Goal: Task Accomplishment & Management: Use online tool/utility

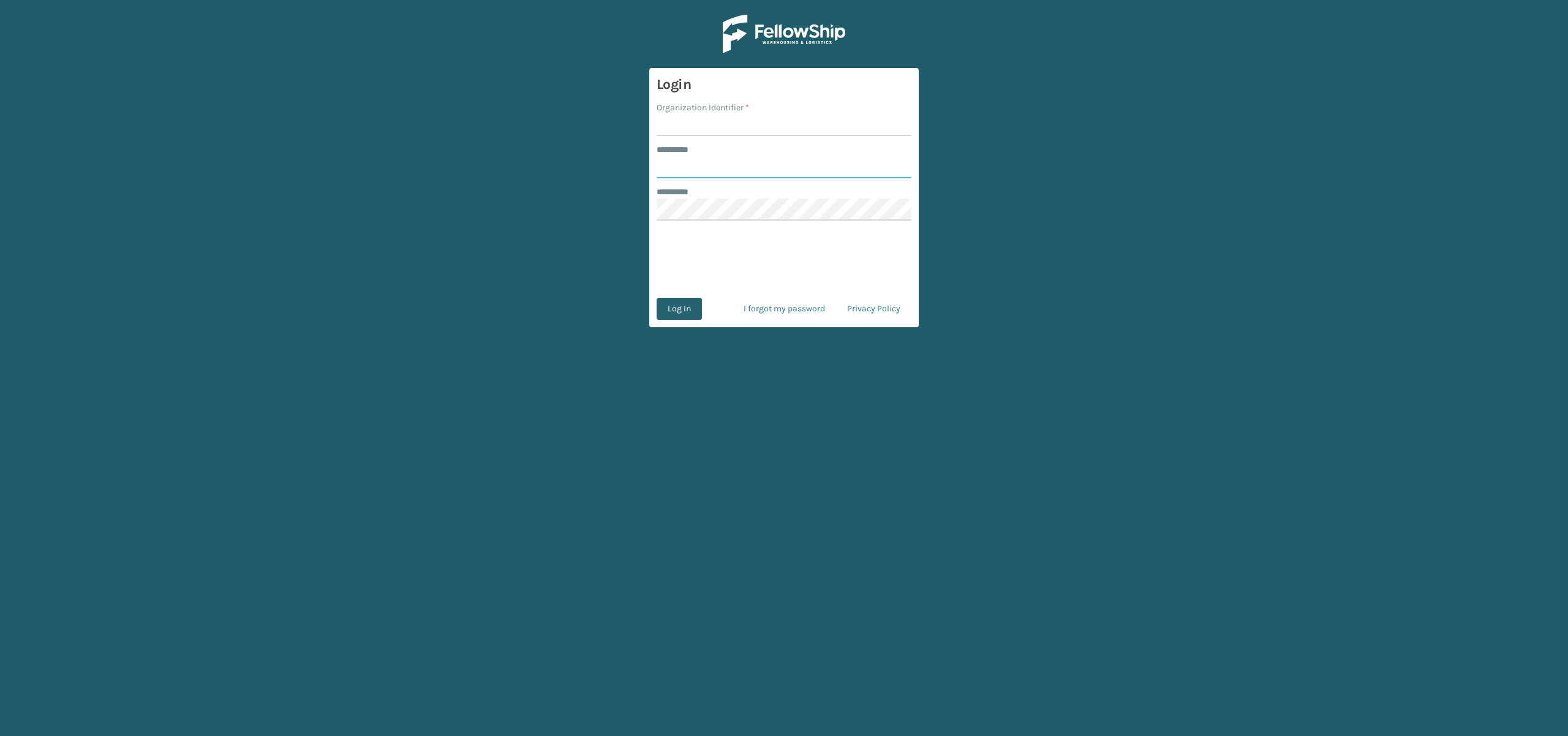
type input "**********"
click at [680, 305] on button "Log In" at bounding box center [679, 309] width 45 height 22
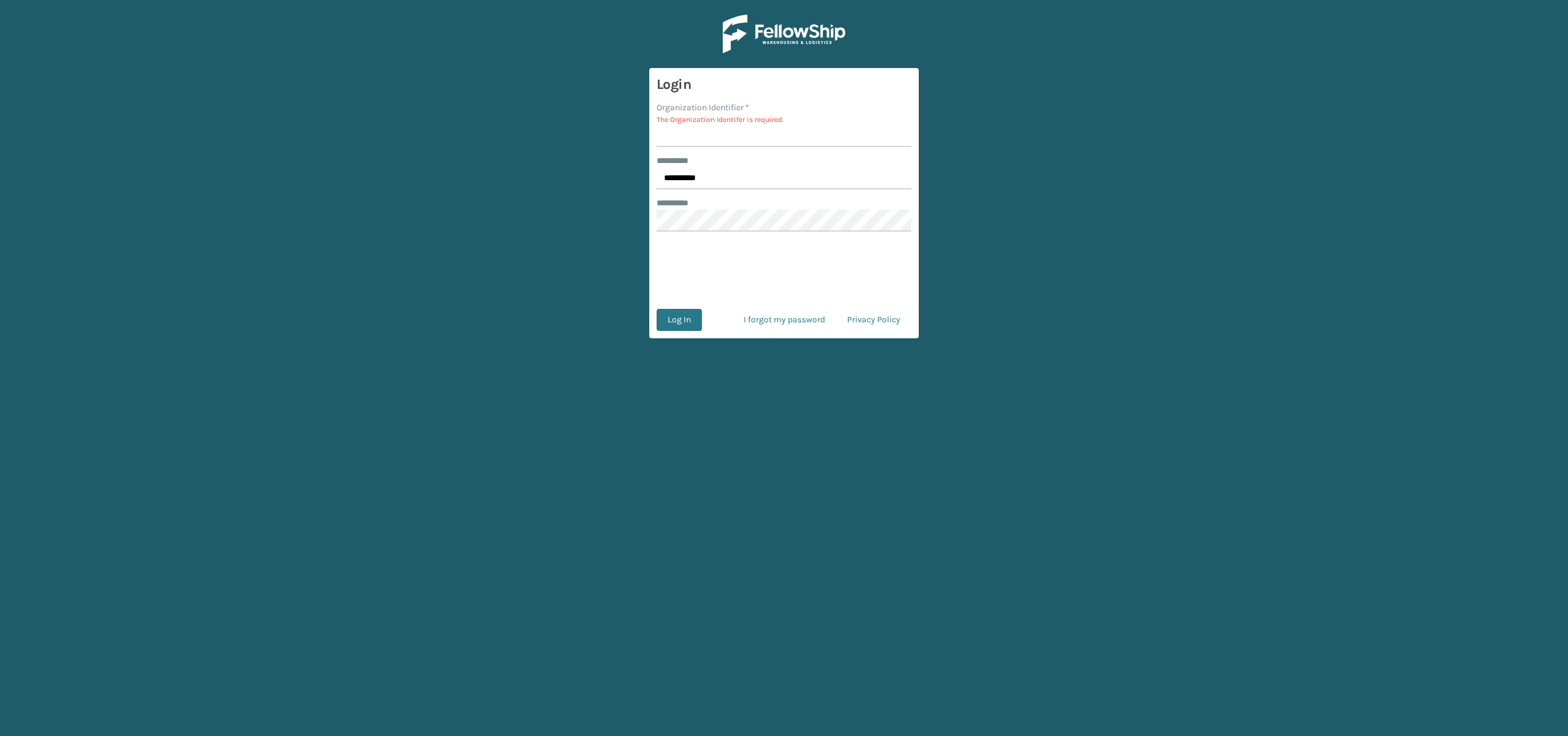
click at [702, 319] on div "Log In I forgot my password Privacy Policy" at bounding box center [784, 320] width 255 height 22
click at [677, 327] on button "Log In" at bounding box center [679, 320] width 45 height 22
click at [695, 141] on input "Organization Identifier *" at bounding box center [784, 136] width 255 height 22
type input "remco [GEOGRAPHIC_DATA]"
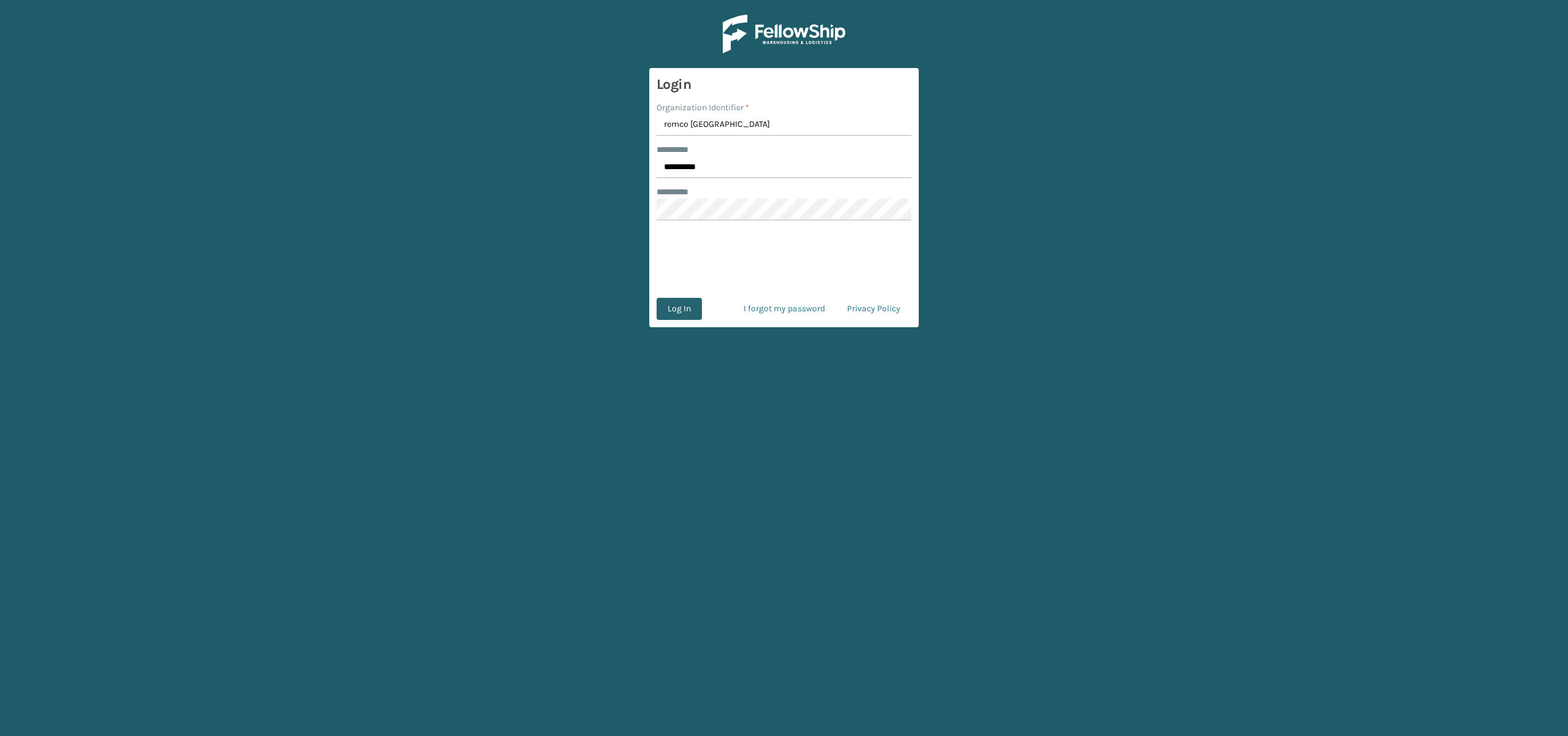
click at [670, 300] on button "Log In" at bounding box center [679, 309] width 45 height 22
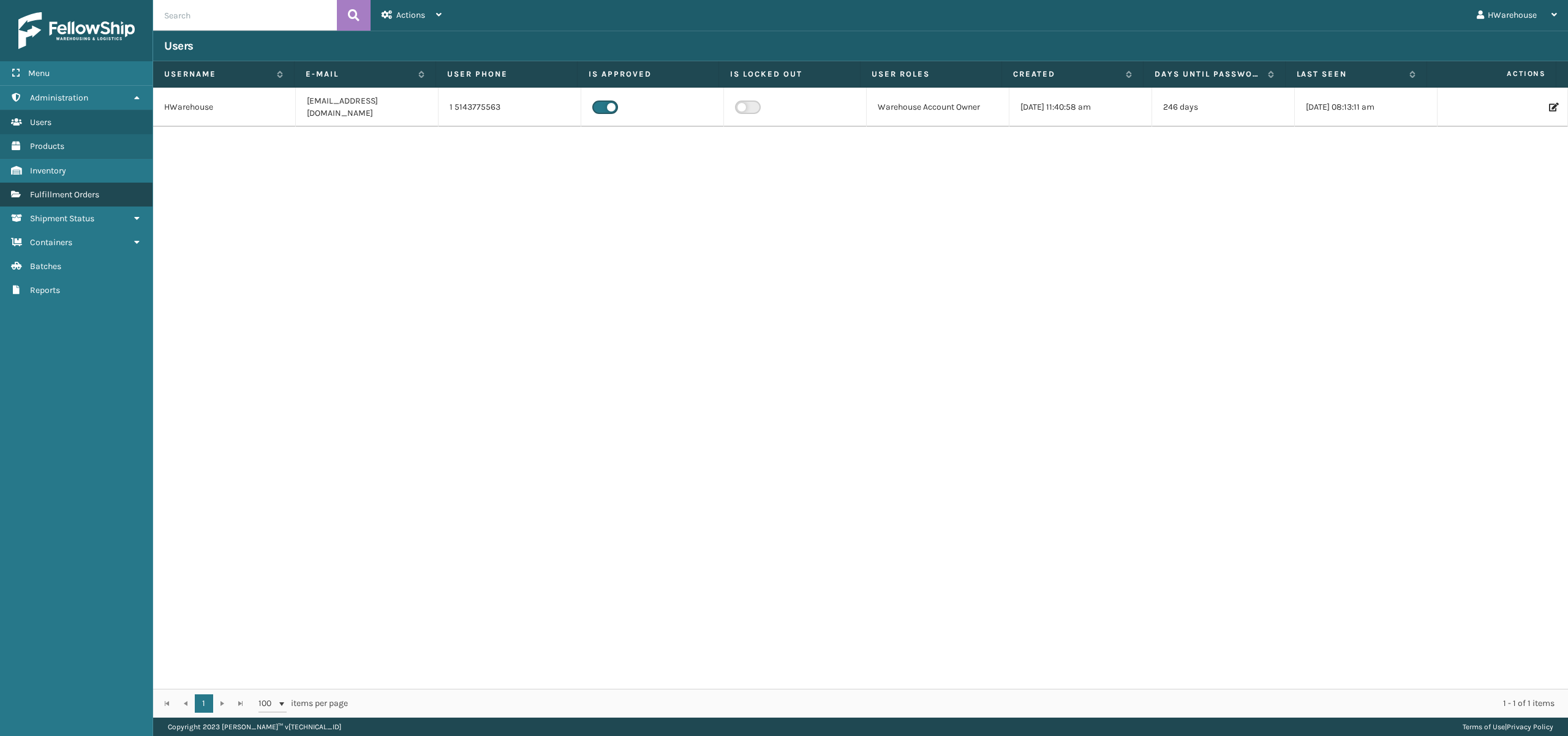
click at [104, 201] on link "Fulfillment Orders" at bounding box center [76, 194] width 153 height 24
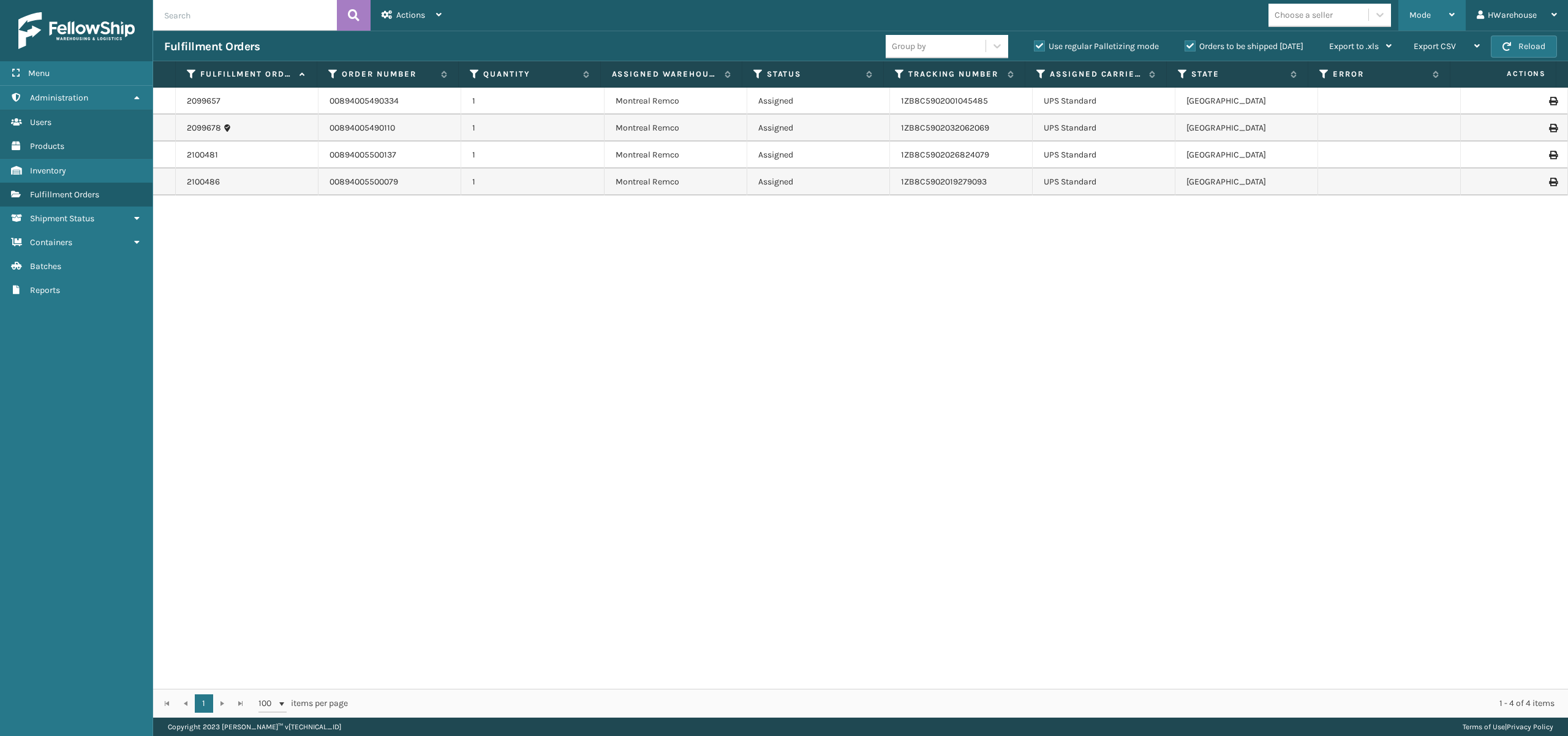
click at [1451, 10] on icon at bounding box center [1452, 14] width 6 height 8
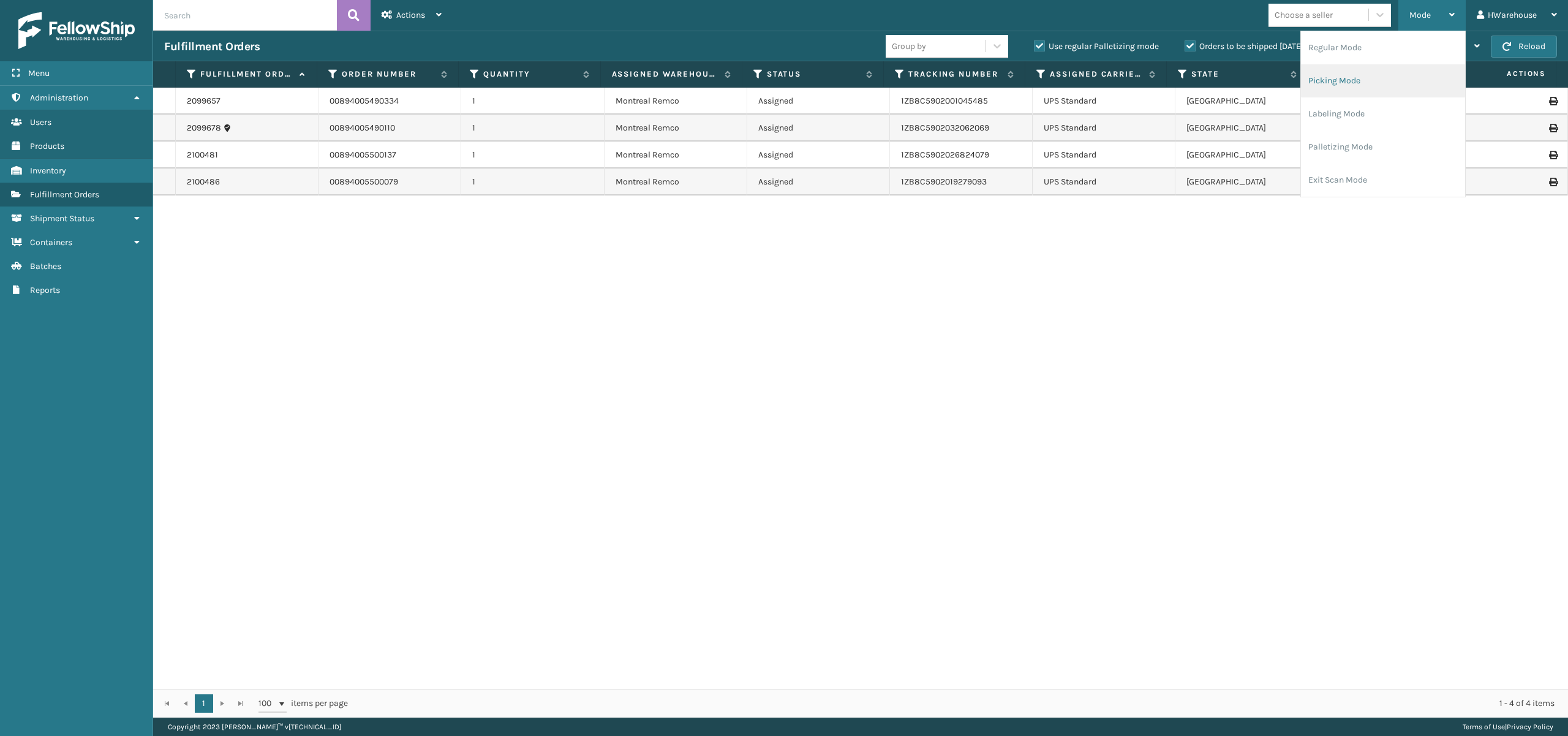
click at [1377, 81] on li "Picking Mode" at bounding box center [1383, 80] width 164 height 33
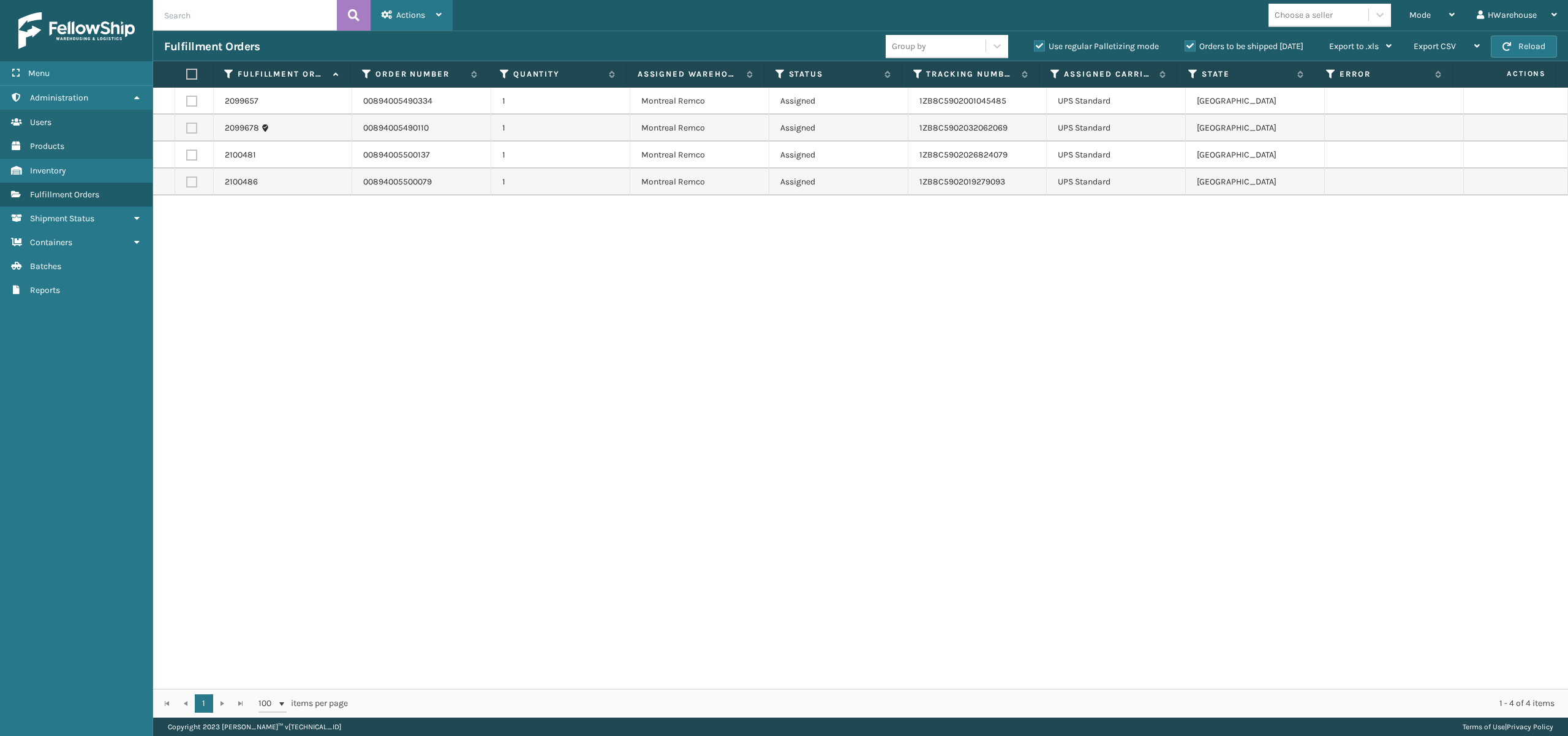
click at [389, 4] on div "Actions" at bounding box center [411, 15] width 60 height 30
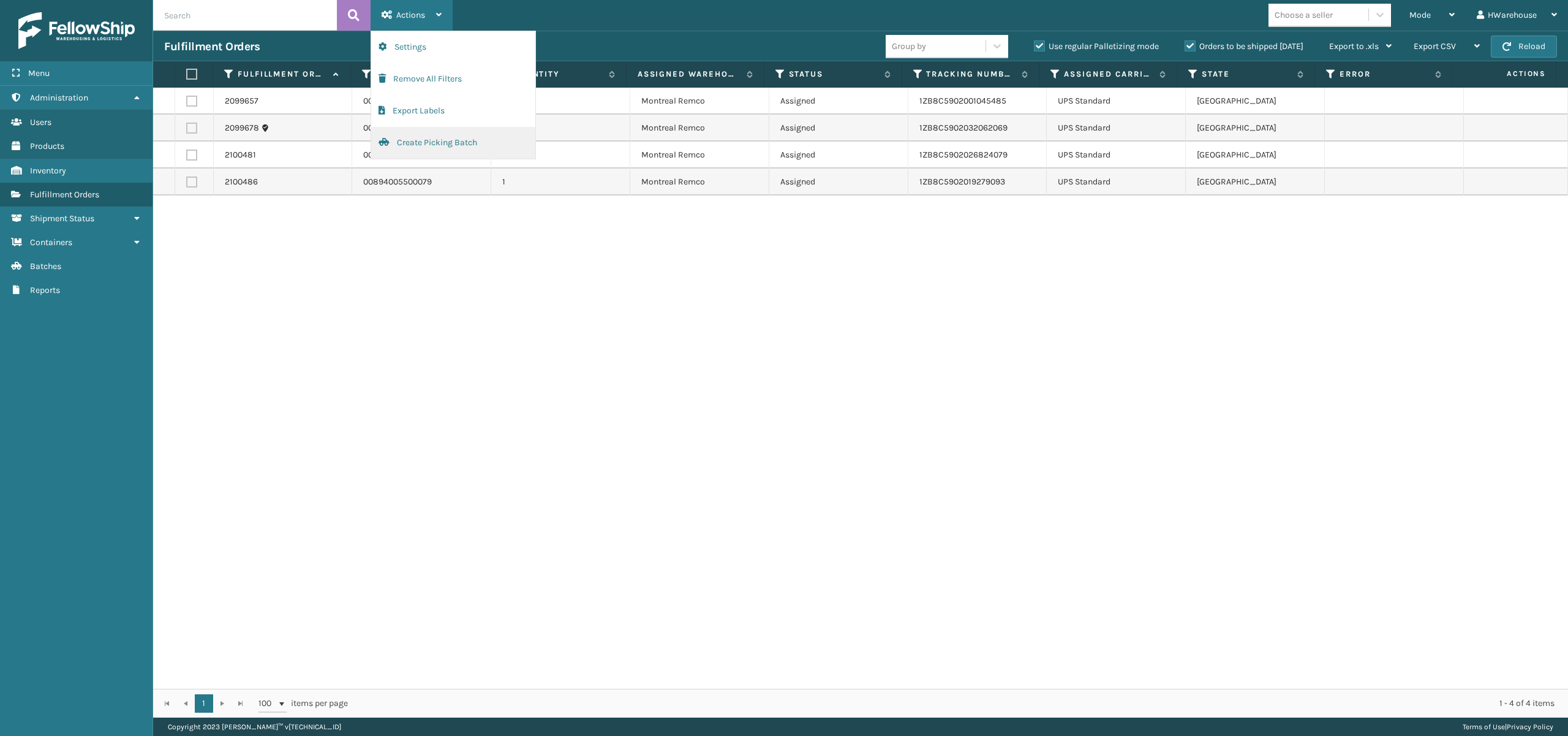
click at [452, 145] on button "Create Picking Batch" at bounding box center [453, 143] width 164 height 32
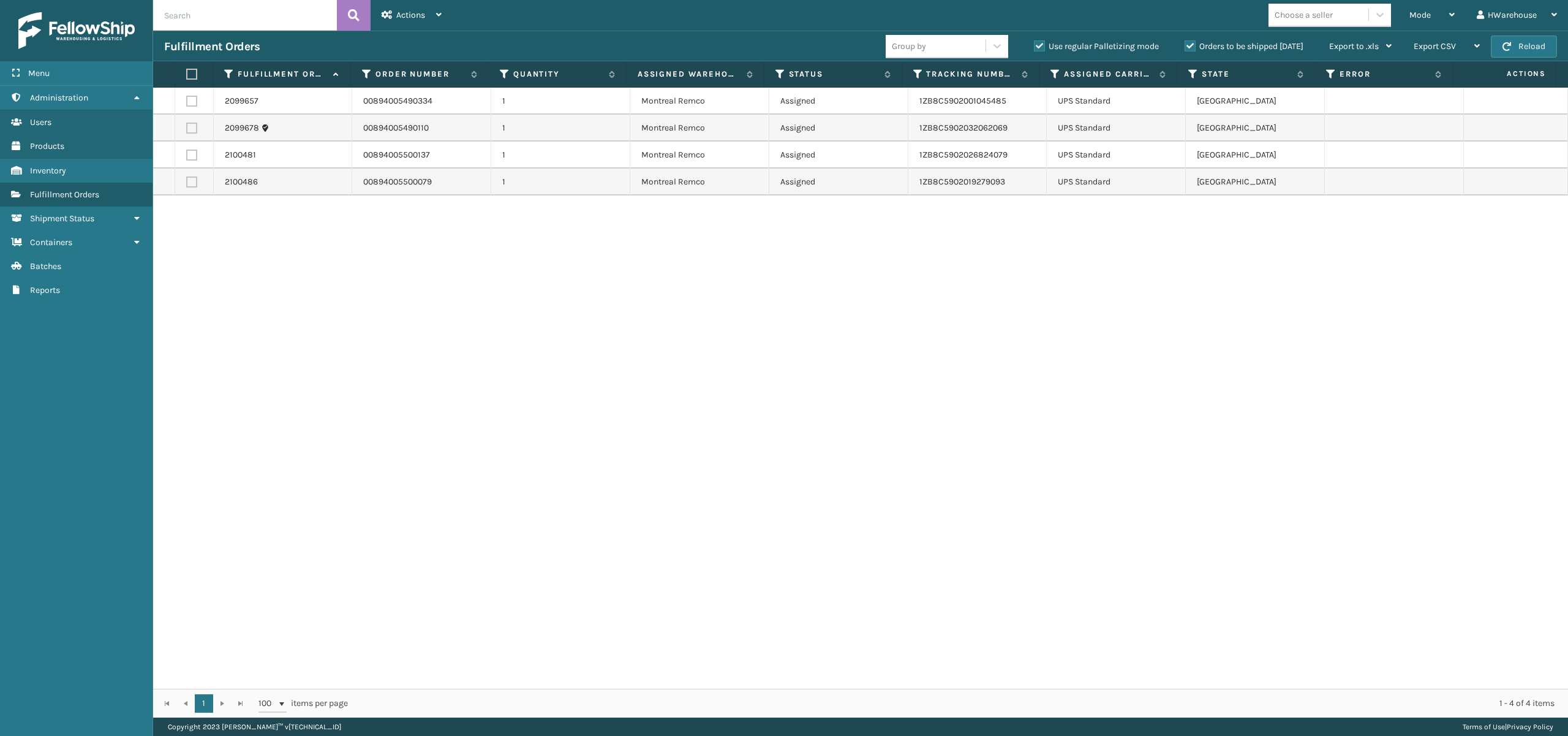
click at [192, 70] on label at bounding box center [192, 74] width 11 height 11
click at [187, 71] on input "checkbox" at bounding box center [187, 75] width 1 height 8
checkbox input "true"
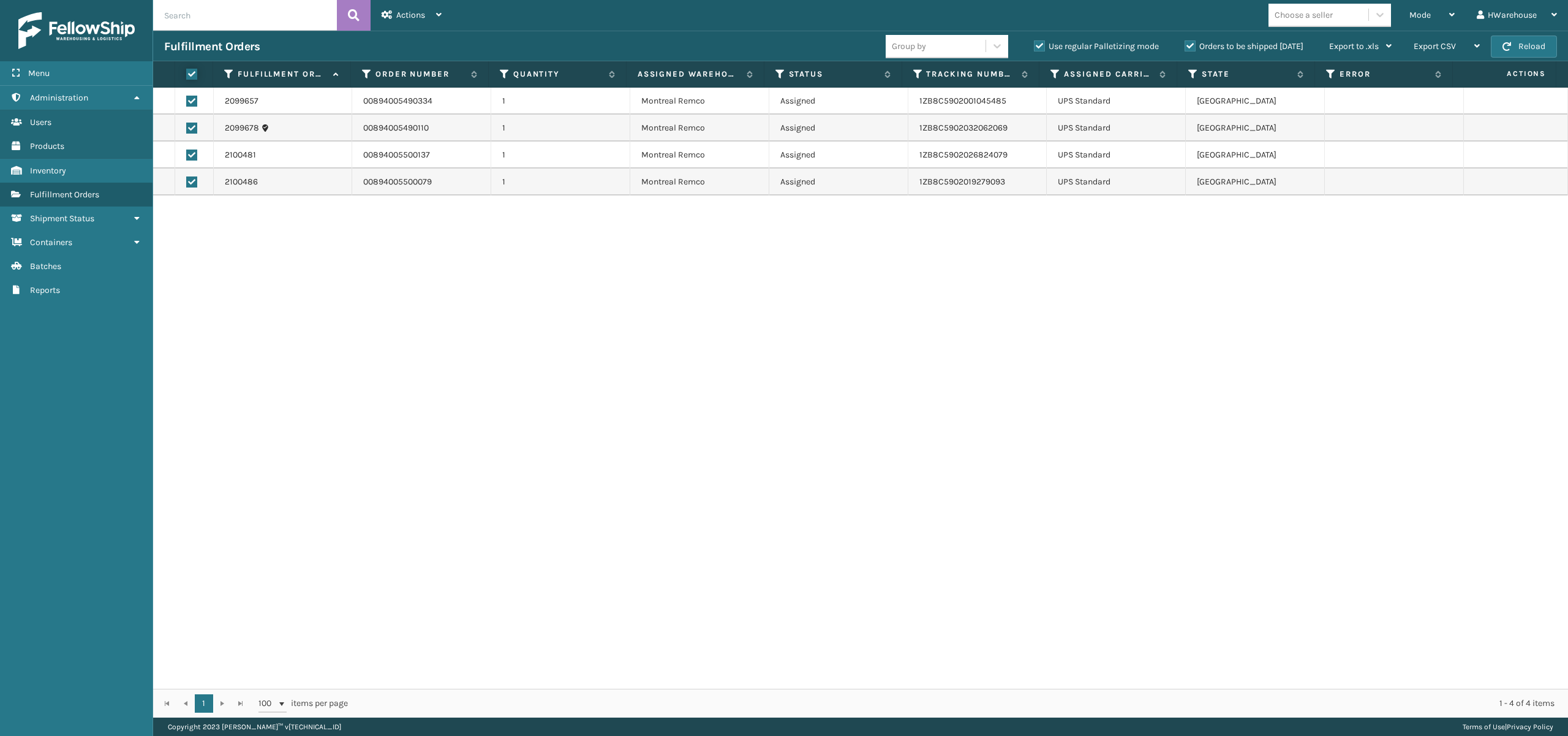
checkbox input "true"
click at [402, 25] on div "Actions" at bounding box center [411, 15] width 60 height 30
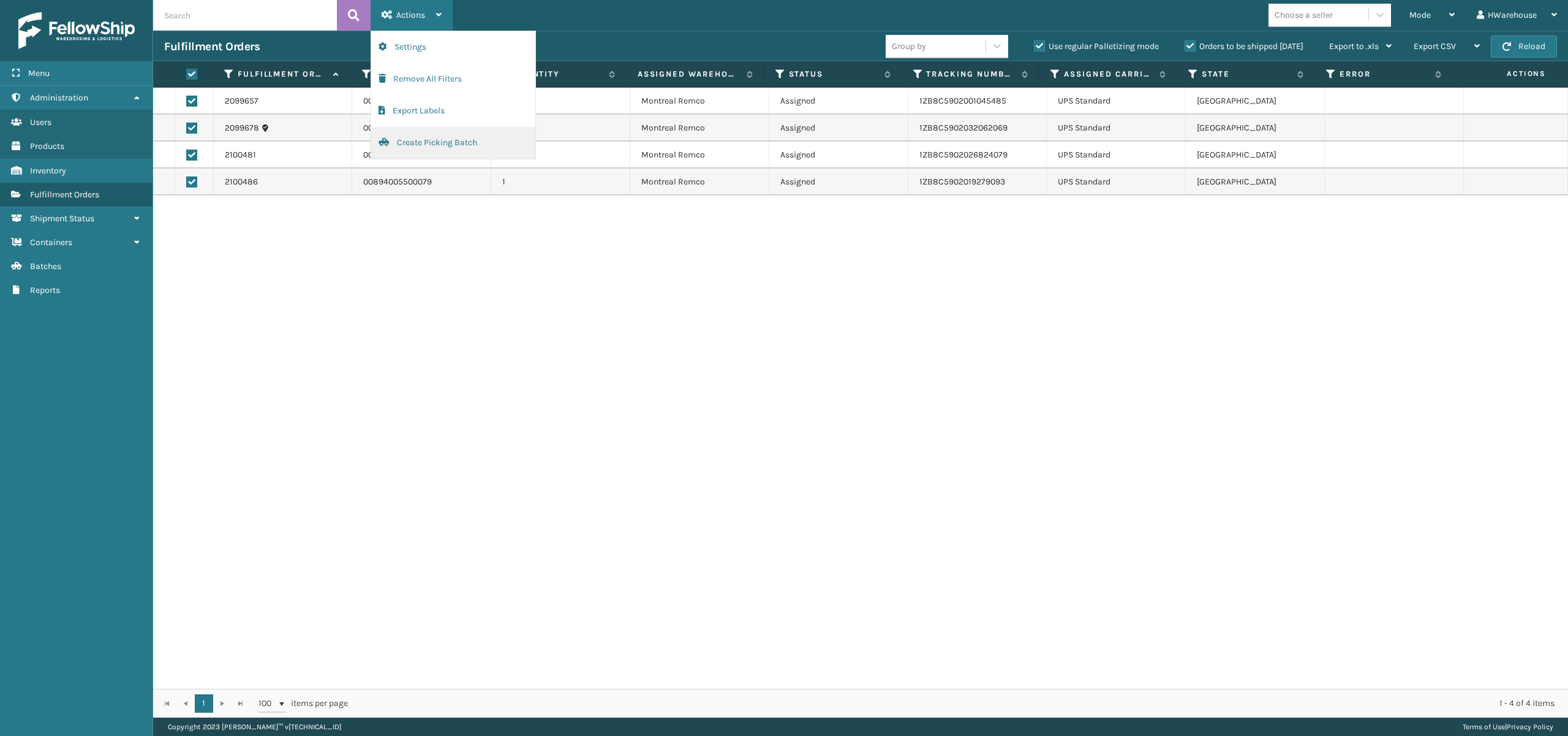
click at [451, 141] on button "Create Picking Batch" at bounding box center [453, 143] width 164 height 32
